Goal: Information Seeking & Learning: Learn about a topic

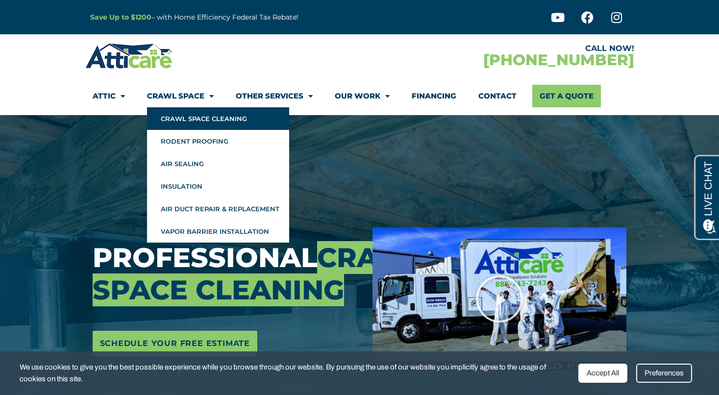
click at [188, 116] on link "Crawl Space Cleaning" at bounding box center [218, 118] width 142 height 23
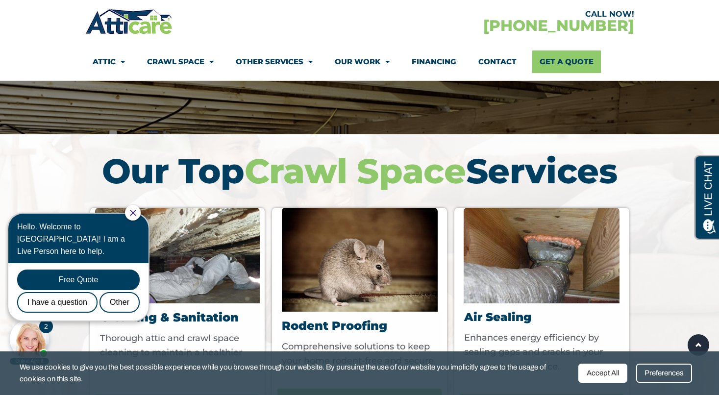
scroll to position [2552, 0]
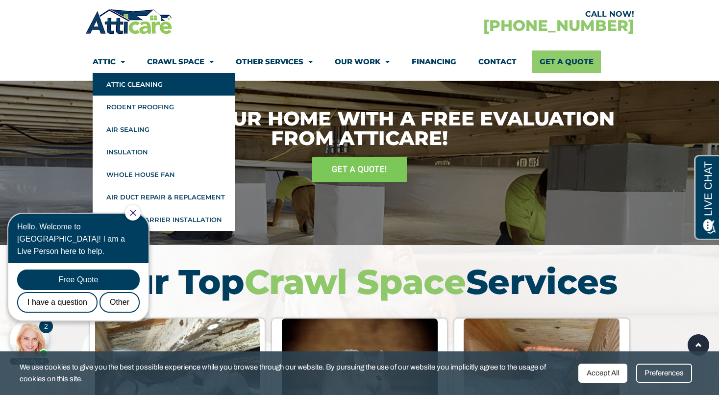
click at [122, 84] on link "Attic Cleaning" at bounding box center [164, 84] width 142 height 23
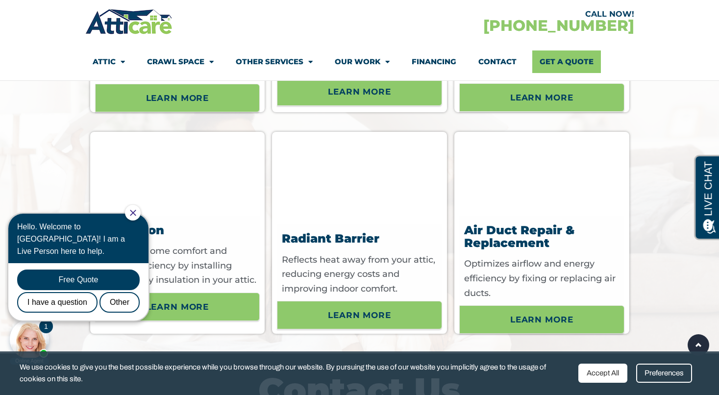
scroll to position [3161, 0]
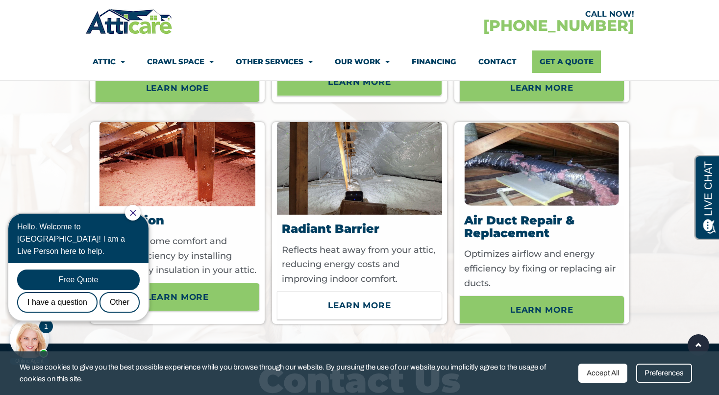
click at [350, 312] on link "Learn More" at bounding box center [359, 305] width 165 height 28
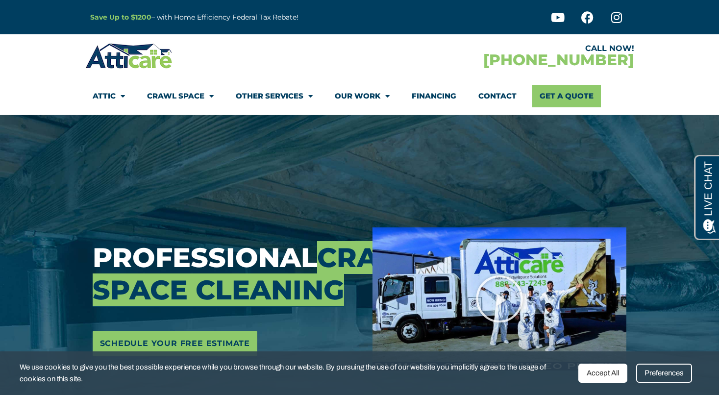
click at [446, 97] on link "Financing" at bounding box center [434, 96] width 45 height 23
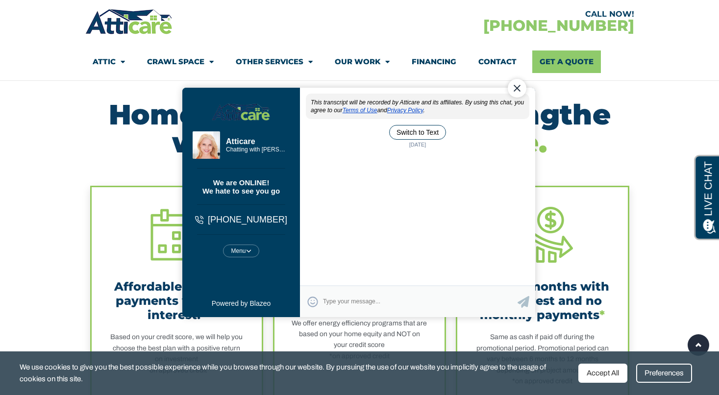
scroll to position [186, 0]
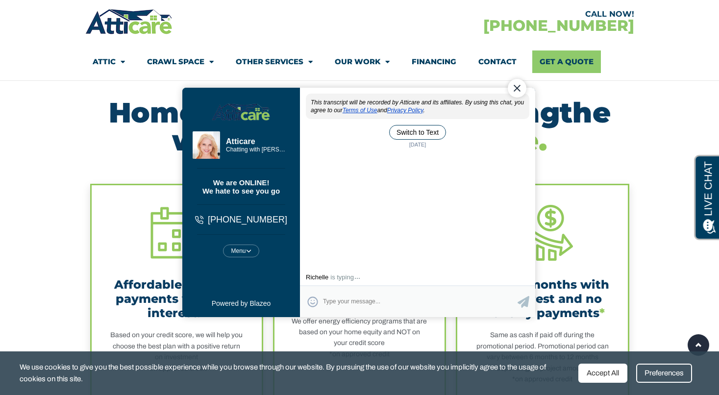
click at [517, 93] on div "Close Chat" at bounding box center [516, 88] width 19 height 19
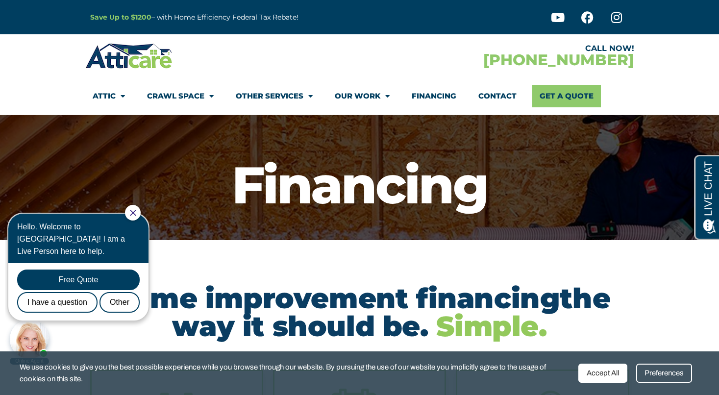
scroll to position [0, 0]
click at [438, 95] on link "Financing" at bounding box center [434, 96] width 45 height 23
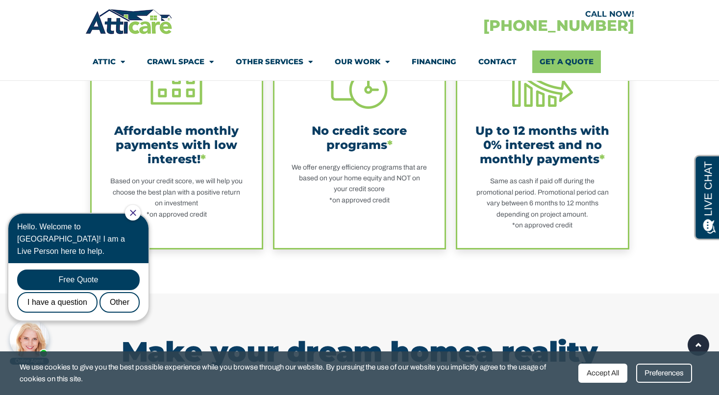
scroll to position [340, 0]
